Goal: Task Accomplishment & Management: Manage account settings

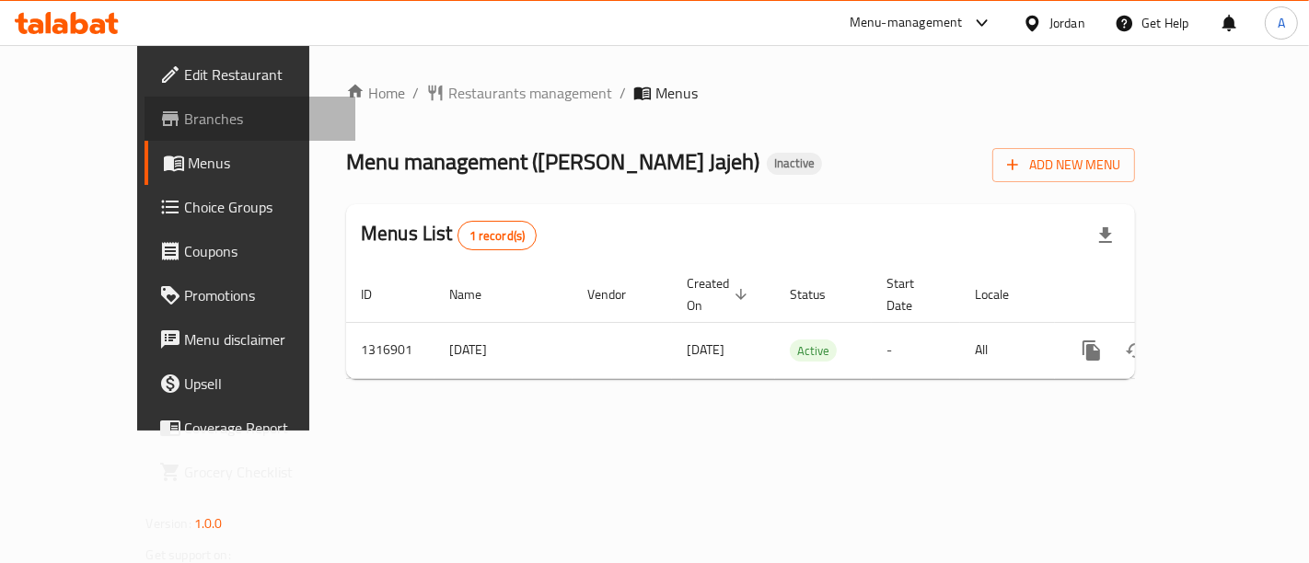
click at [145, 133] on link "Branches" at bounding box center [250, 119] width 211 height 44
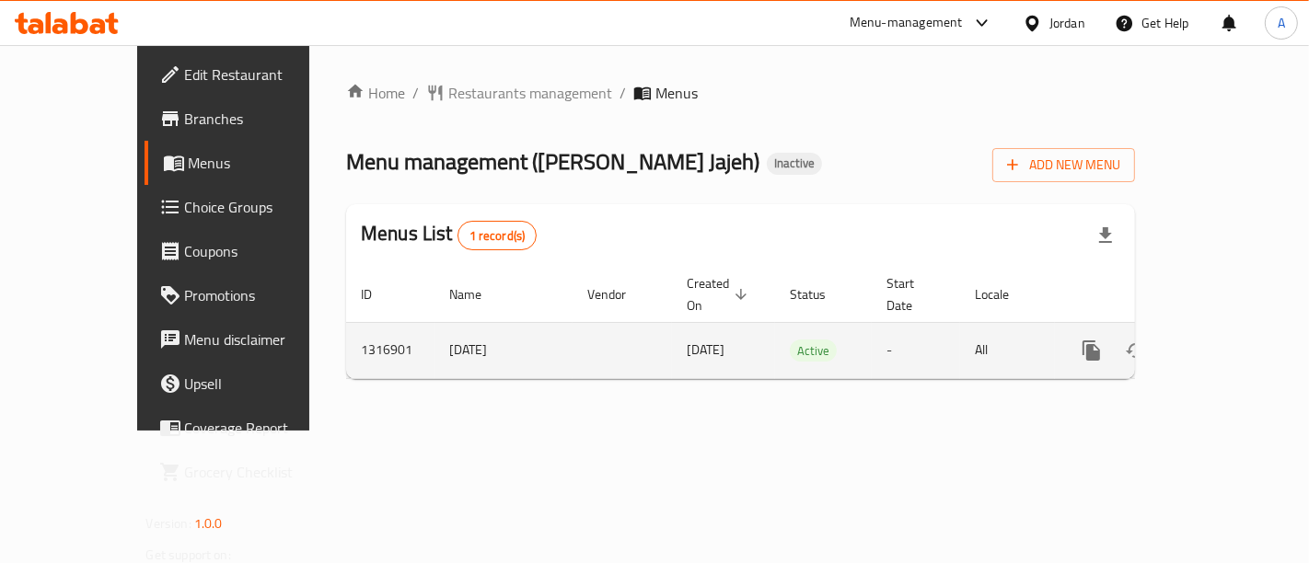
click at [1232, 340] on icon "enhanced table" at bounding box center [1224, 351] width 22 height 22
